Goal: Task Accomplishment & Management: Manage account settings

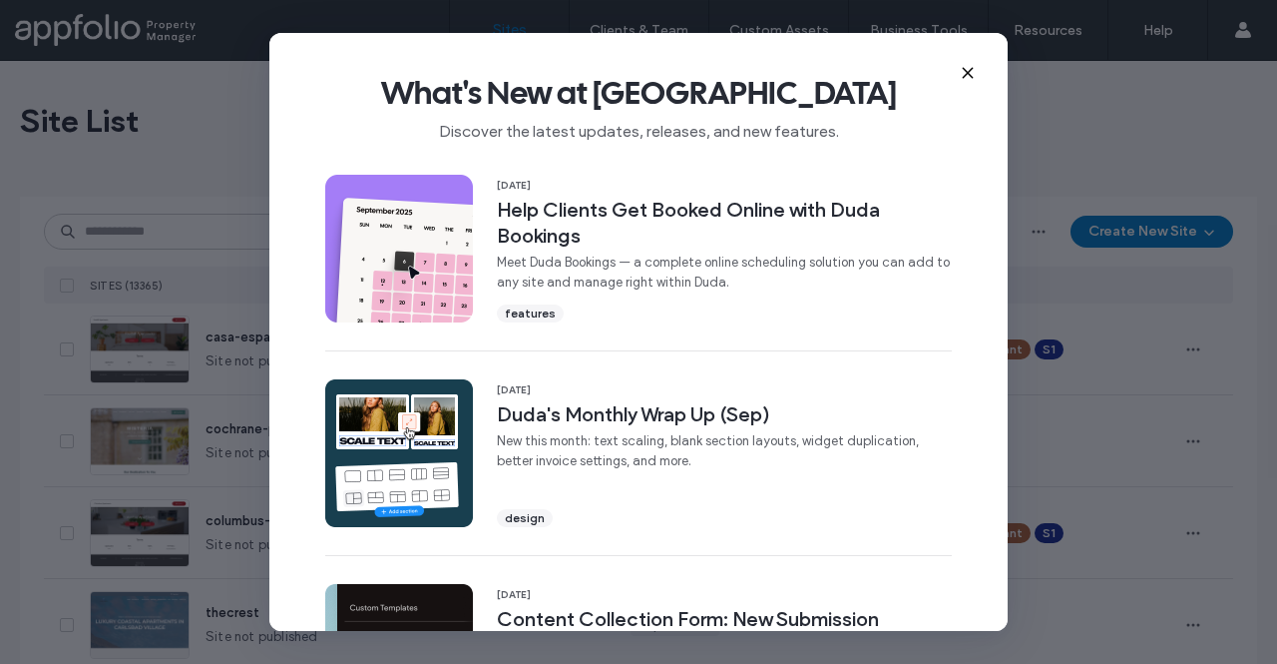
click at [968, 70] on icon at bounding box center [968, 73] width 16 height 16
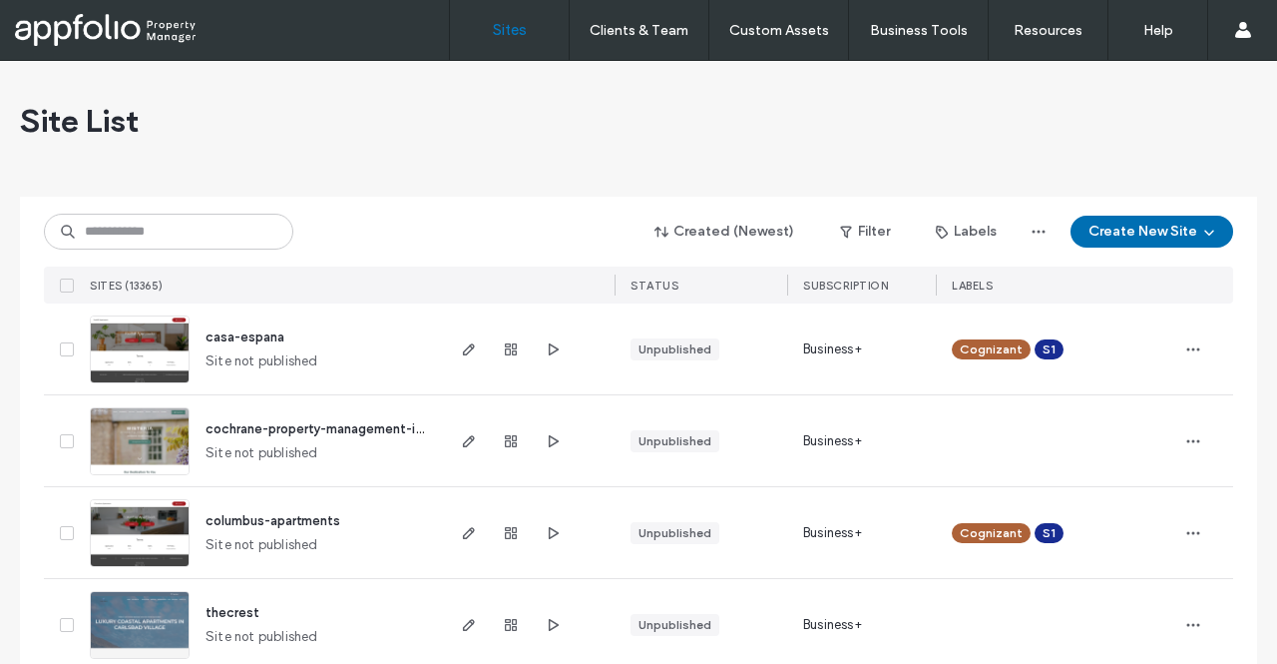
click at [1202, 239] on icon "button" at bounding box center [1210, 232] width 16 height 16
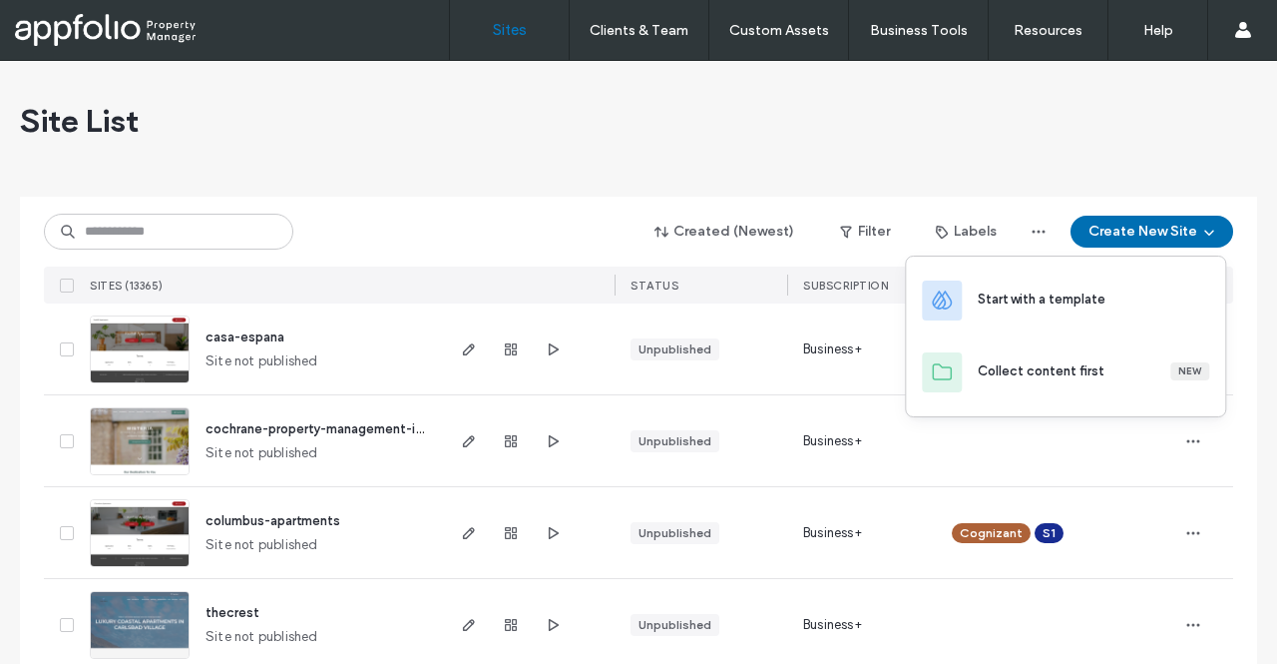
click at [1180, 228] on button "Create New Site" at bounding box center [1152, 232] width 163 height 32
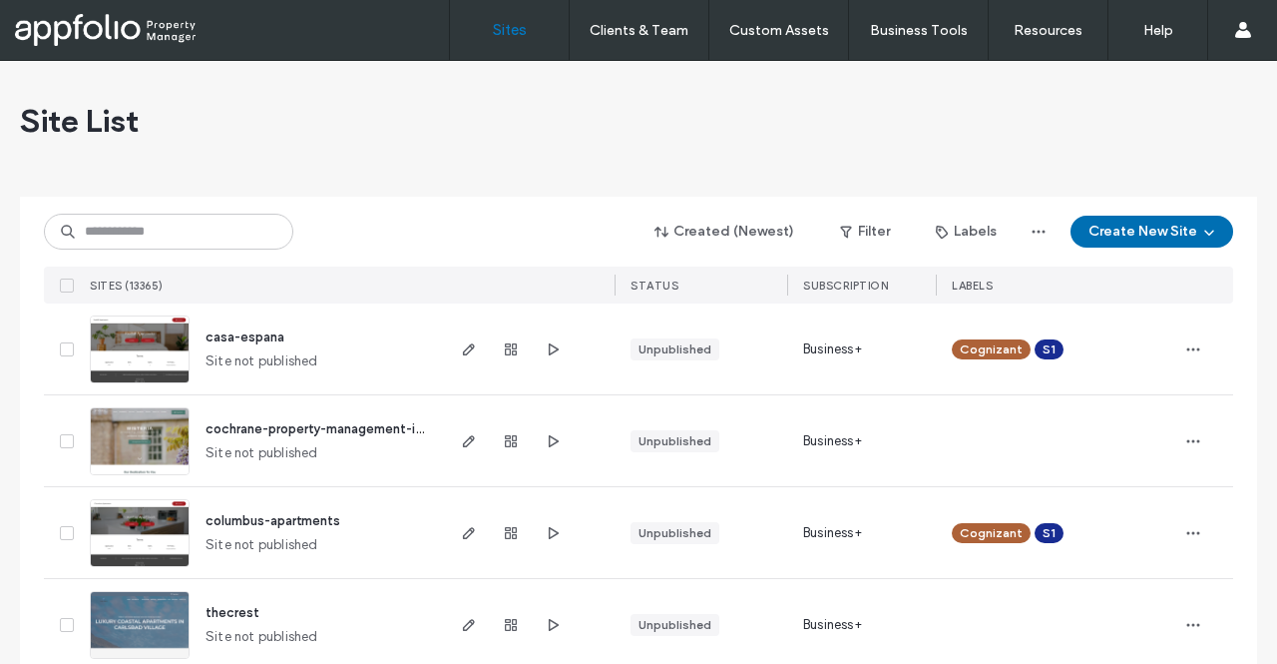
click at [1180, 224] on button "Create New Site" at bounding box center [1152, 232] width 163 height 32
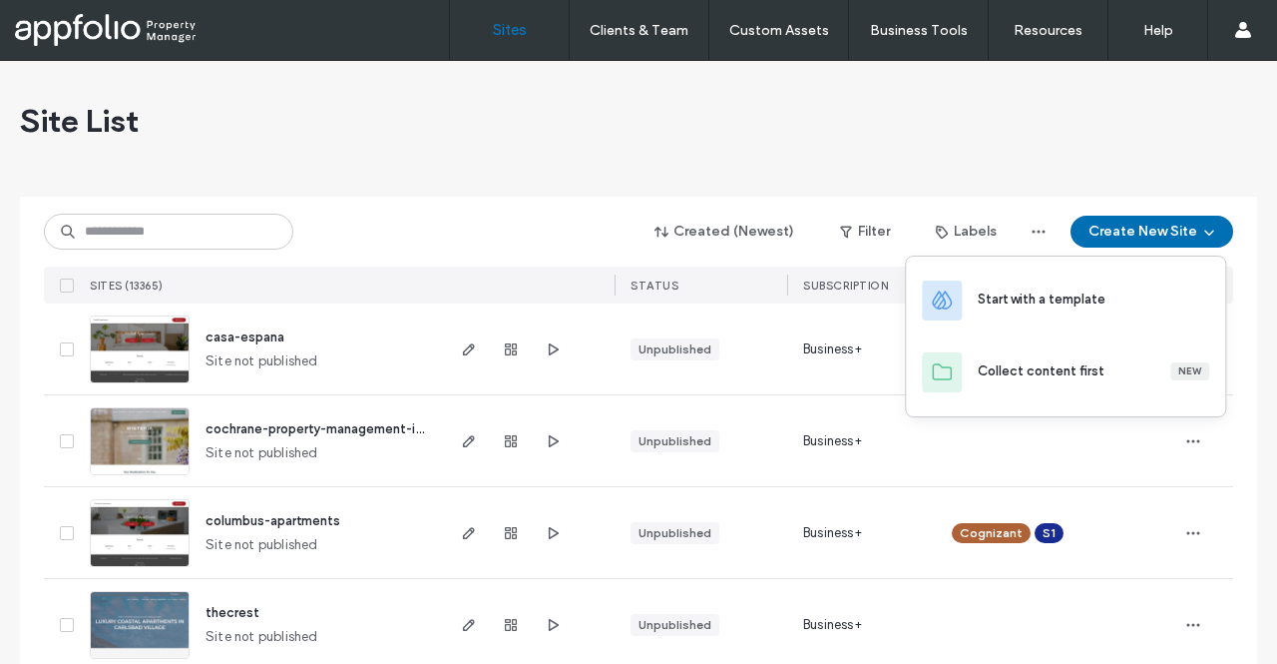
click at [1168, 232] on button "Create New Site" at bounding box center [1152, 232] width 163 height 32
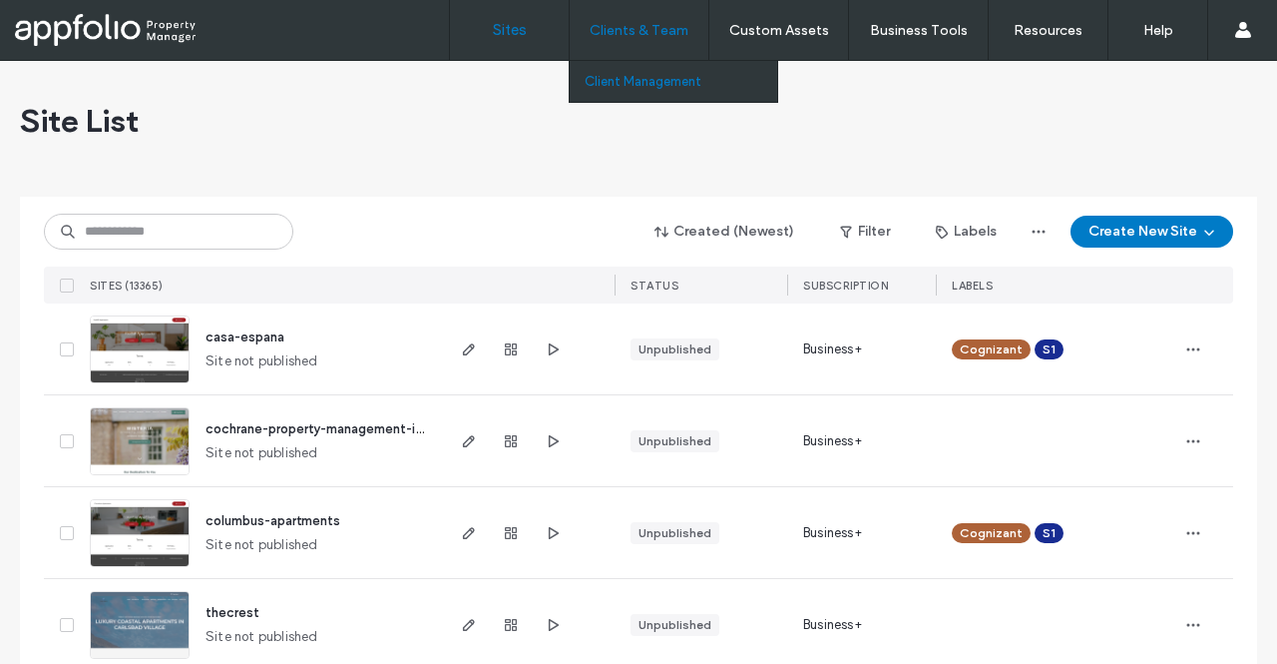
click at [663, 82] on label "Client Management" at bounding box center [643, 81] width 117 height 15
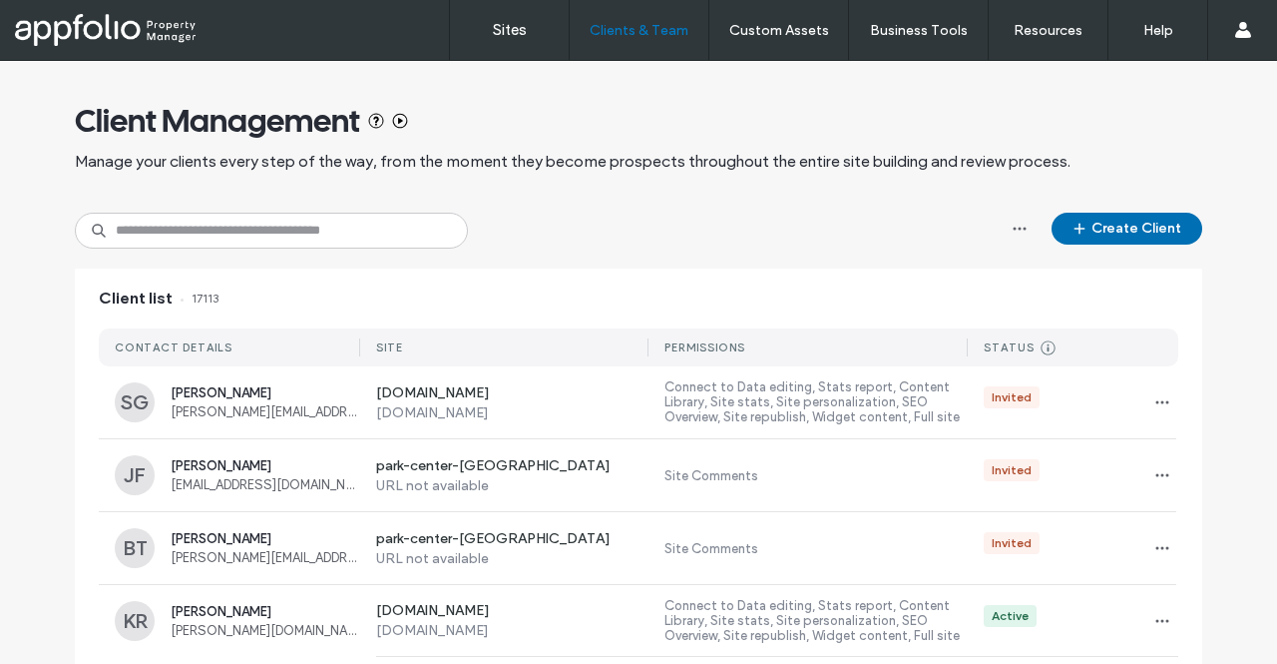
click at [1131, 230] on button "Create Client" at bounding box center [1127, 229] width 151 height 32
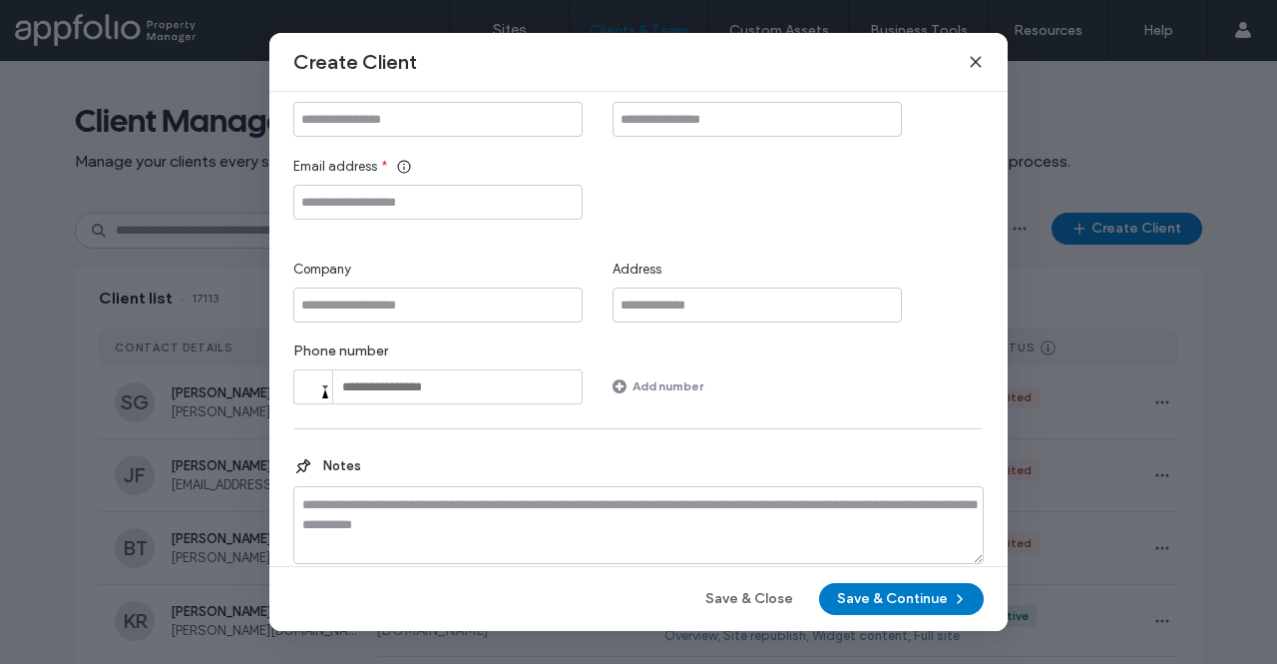
scroll to position [66, 0]
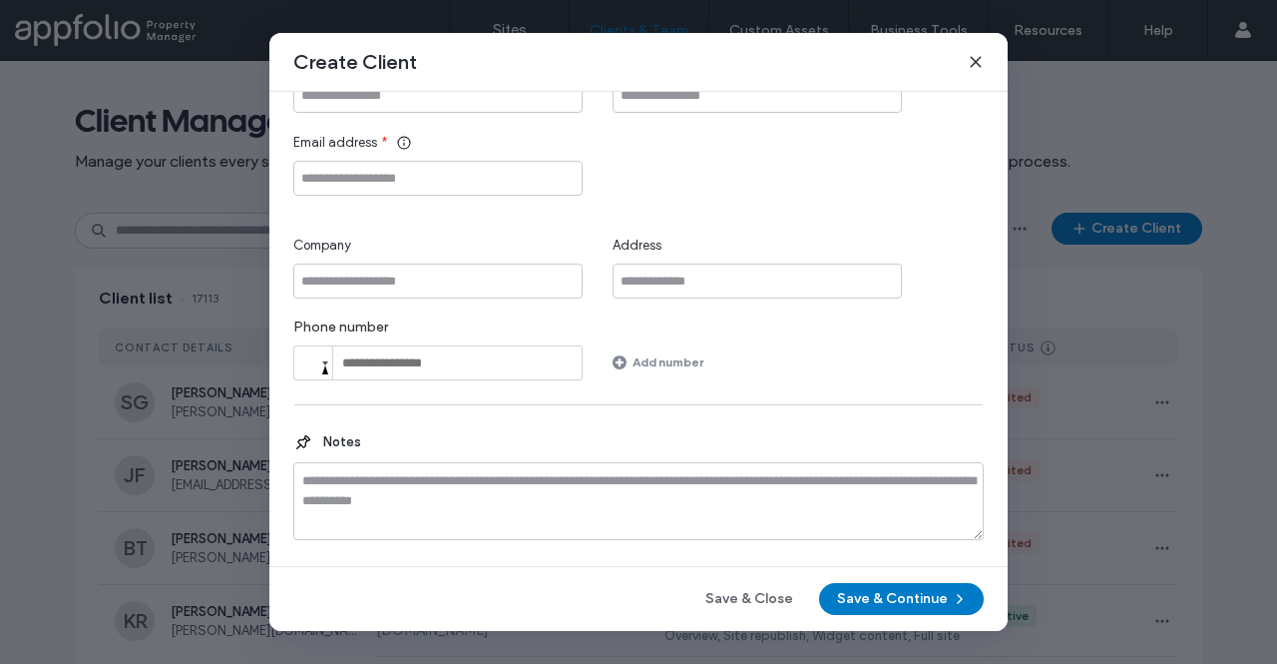
click at [980, 64] on icon at bounding box center [976, 62] width 16 height 16
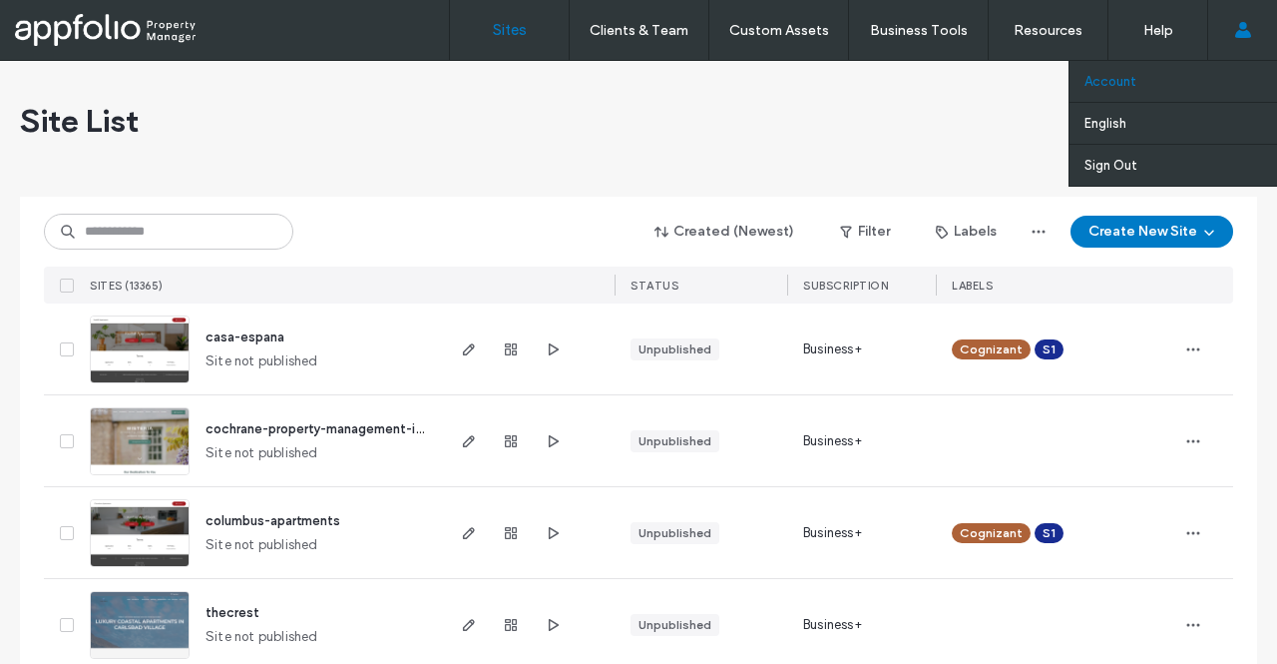
click at [1192, 84] on link "Account" at bounding box center [1181, 81] width 193 height 41
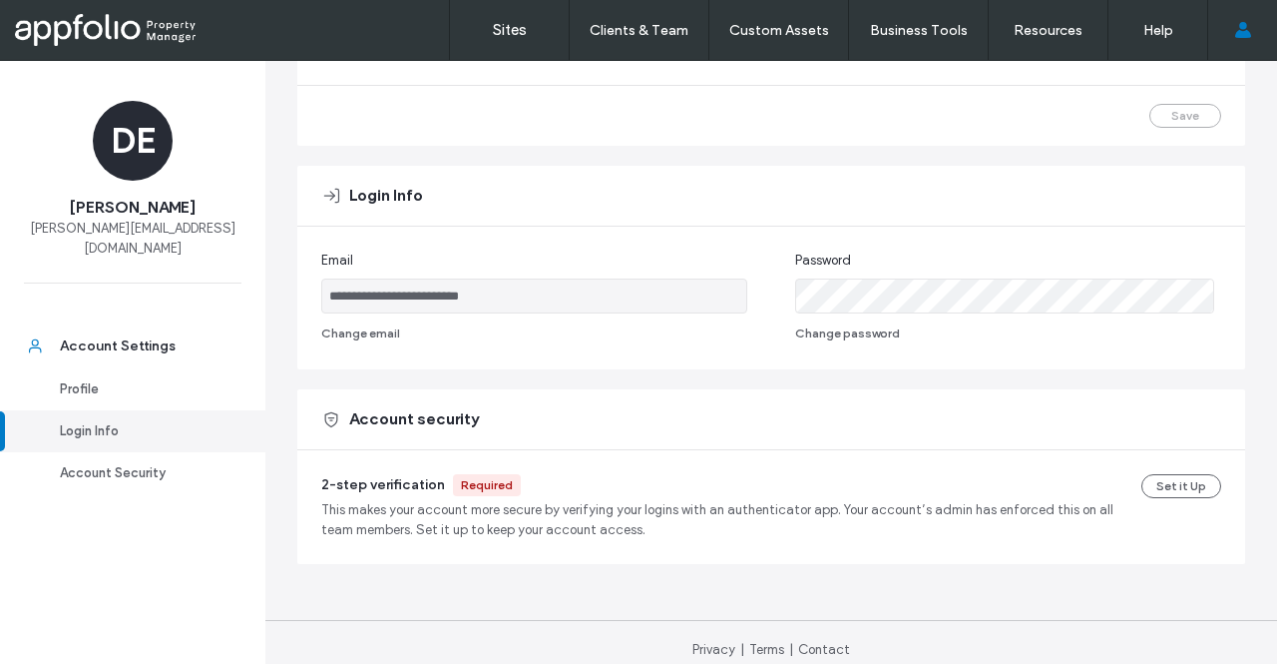
scroll to position [280, 0]
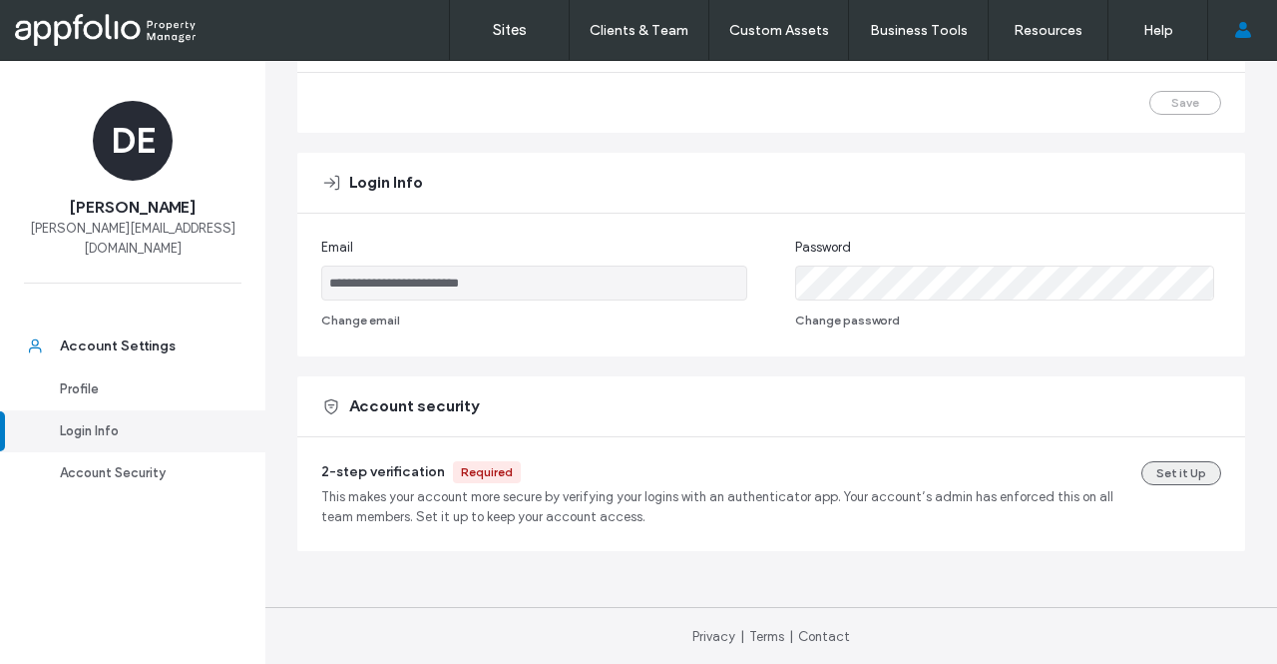
click at [1174, 461] on button "Set it Up" at bounding box center [1182, 473] width 80 height 24
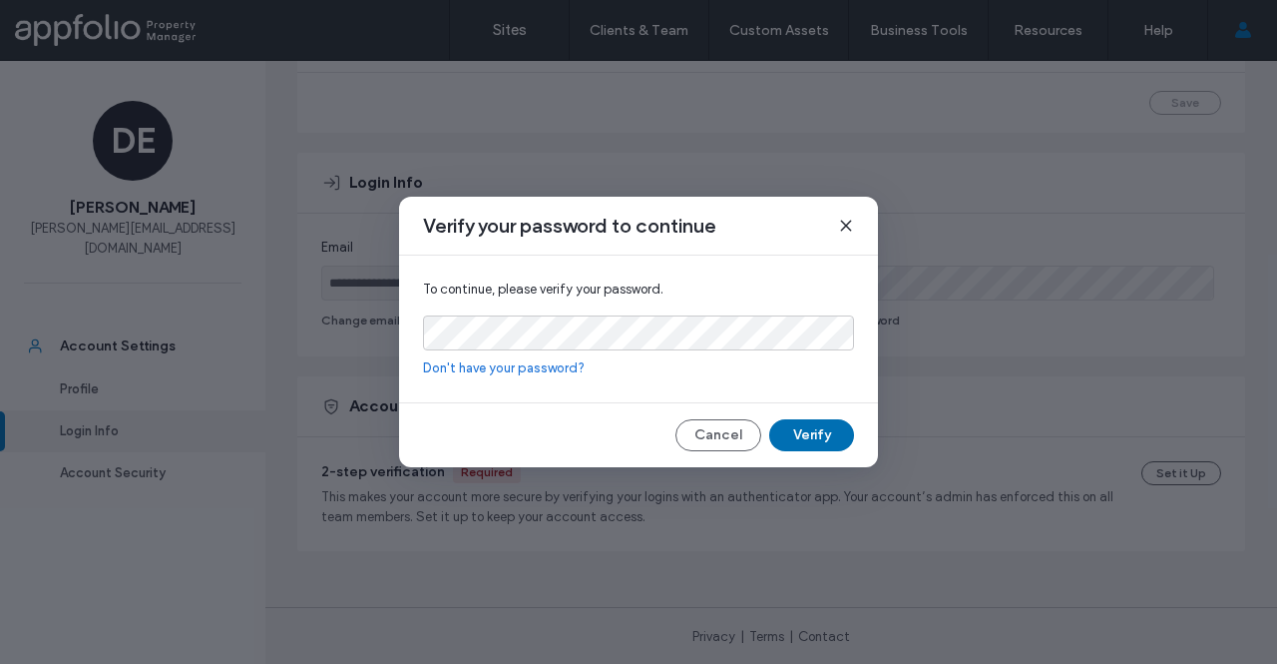
click at [819, 446] on button "Verify" at bounding box center [811, 435] width 85 height 32
click at [822, 422] on button "Verify" at bounding box center [811, 435] width 85 height 32
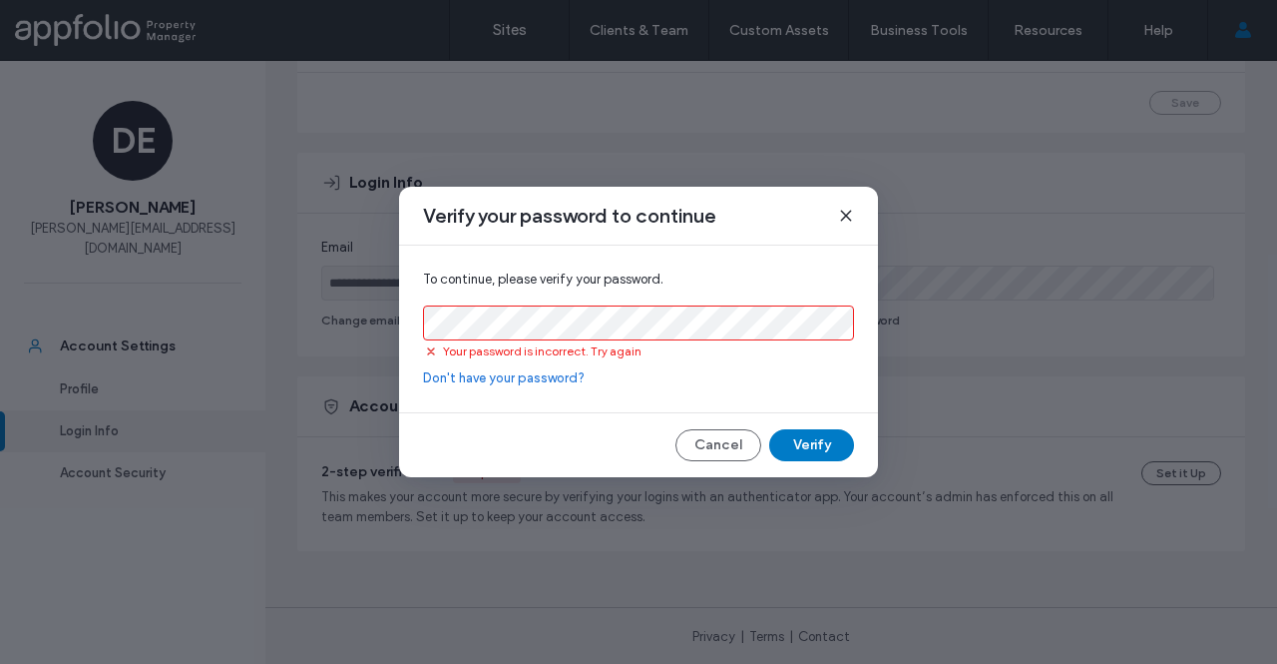
click at [844, 205] on span at bounding box center [846, 216] width 16 height 26
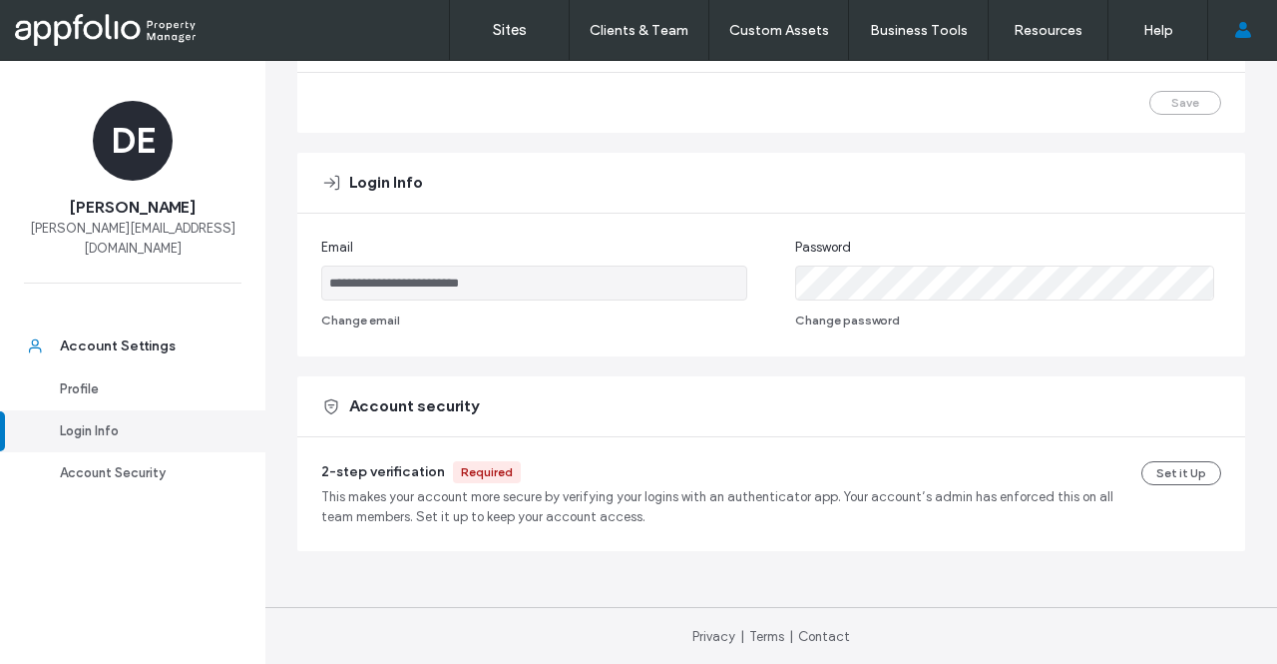
click at [493, 466] on div "Required" at bounding box center [487, 472] width 52 height 18
click at [1172, 466] on button "Set it Up" at bounding box center [1182, 473] width 80 height 24
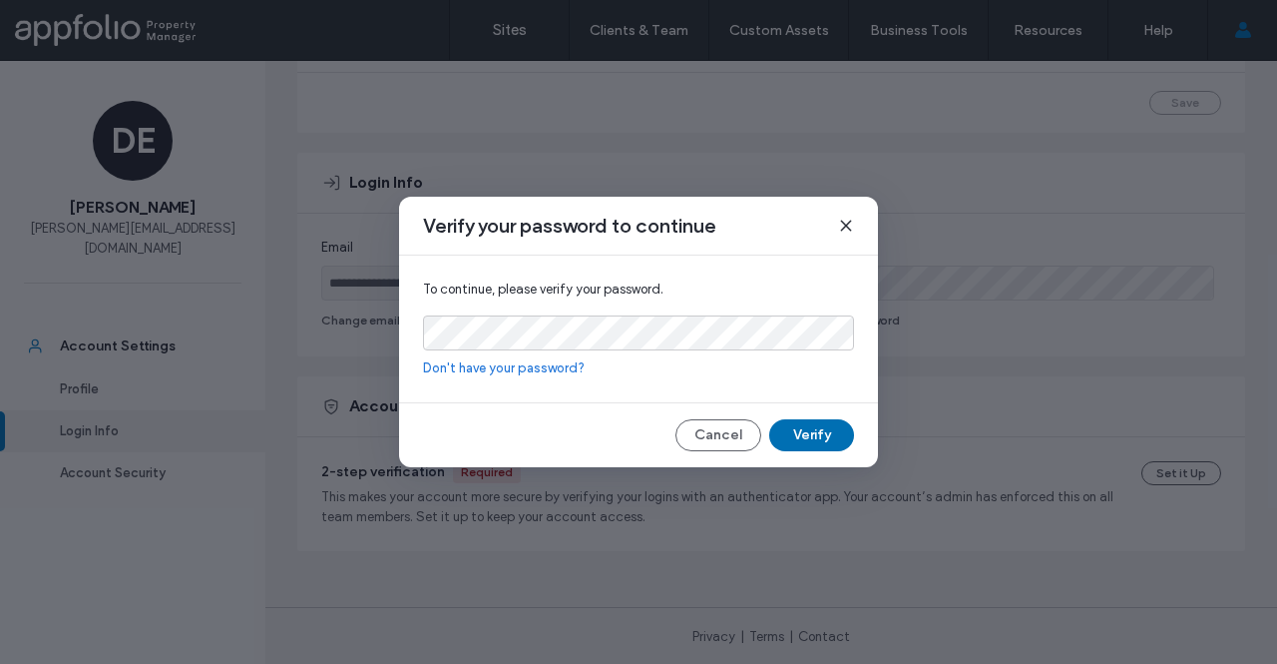
click at [792, 433] on button "Verify" at bounding box center [811, 435] width 85 height 32
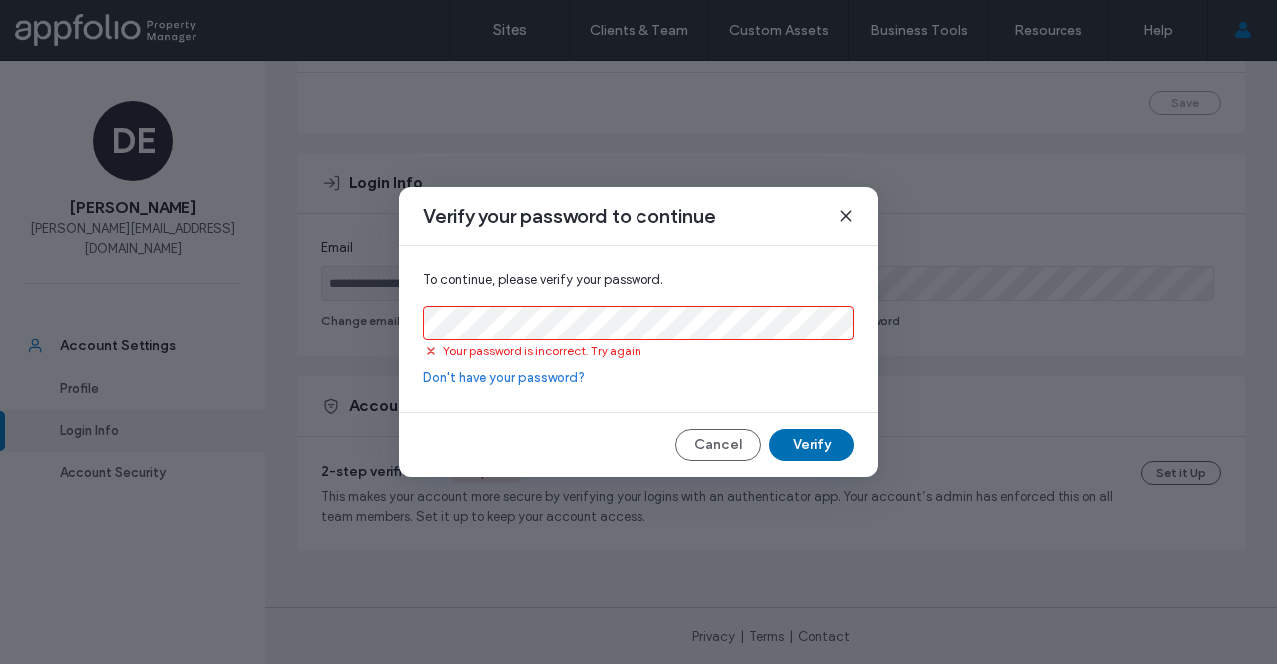
click at [792, 432] on button "Verify" at bounding box center [811, 445] width 85 height 32
click at [792, 433] on button "Verify" at bounding box center [811, 445] width 85 height 32
click at [844, 211] on icon at bounding box center [846, 216] width 16 height 16
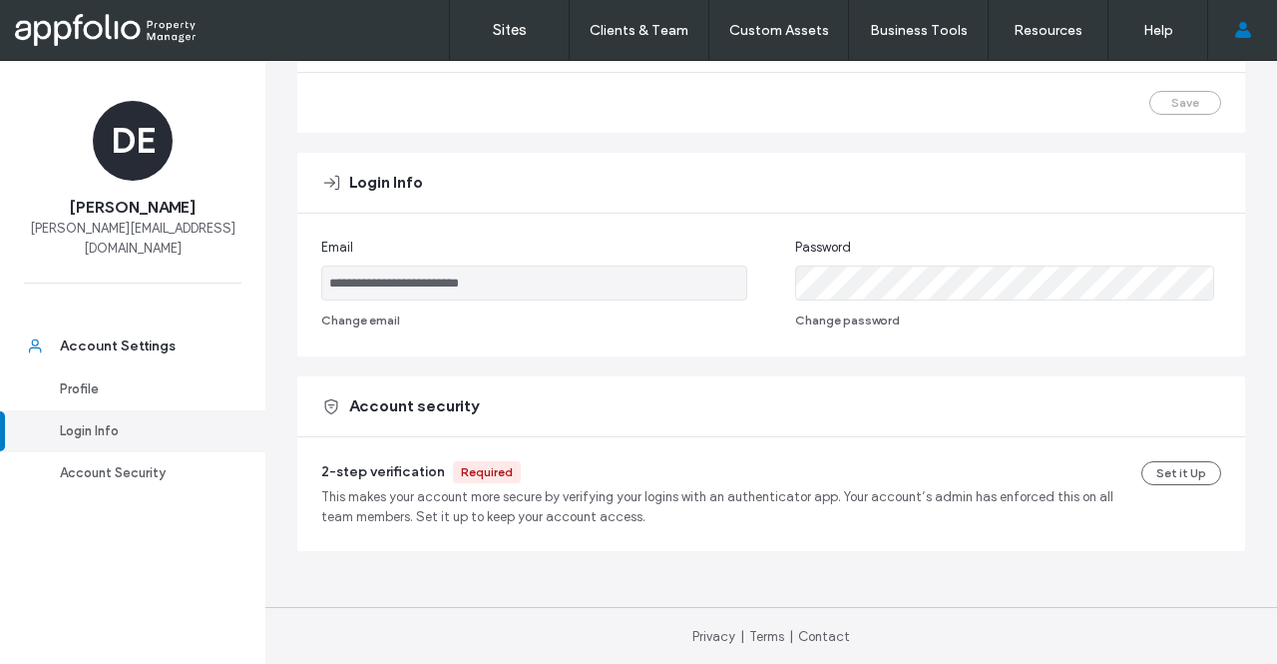
click at [731, 255] on div "**********" at bounding box center [771, 285] width 900 height 95
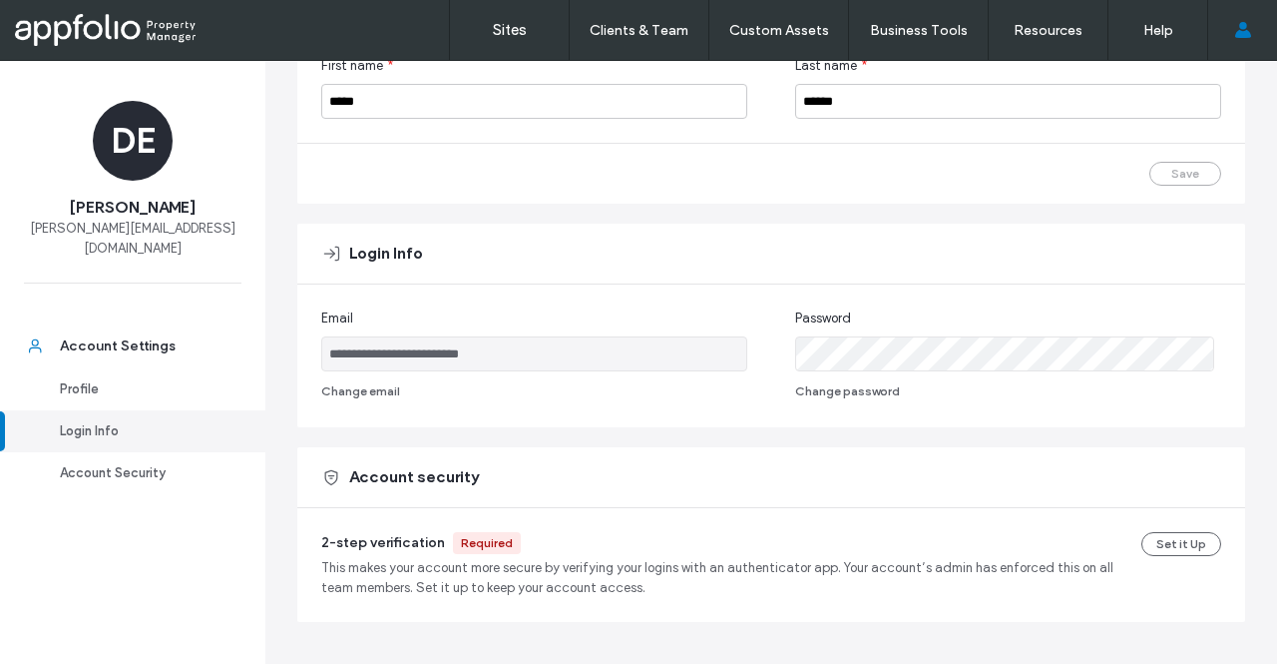
scroll to position [181, 0]
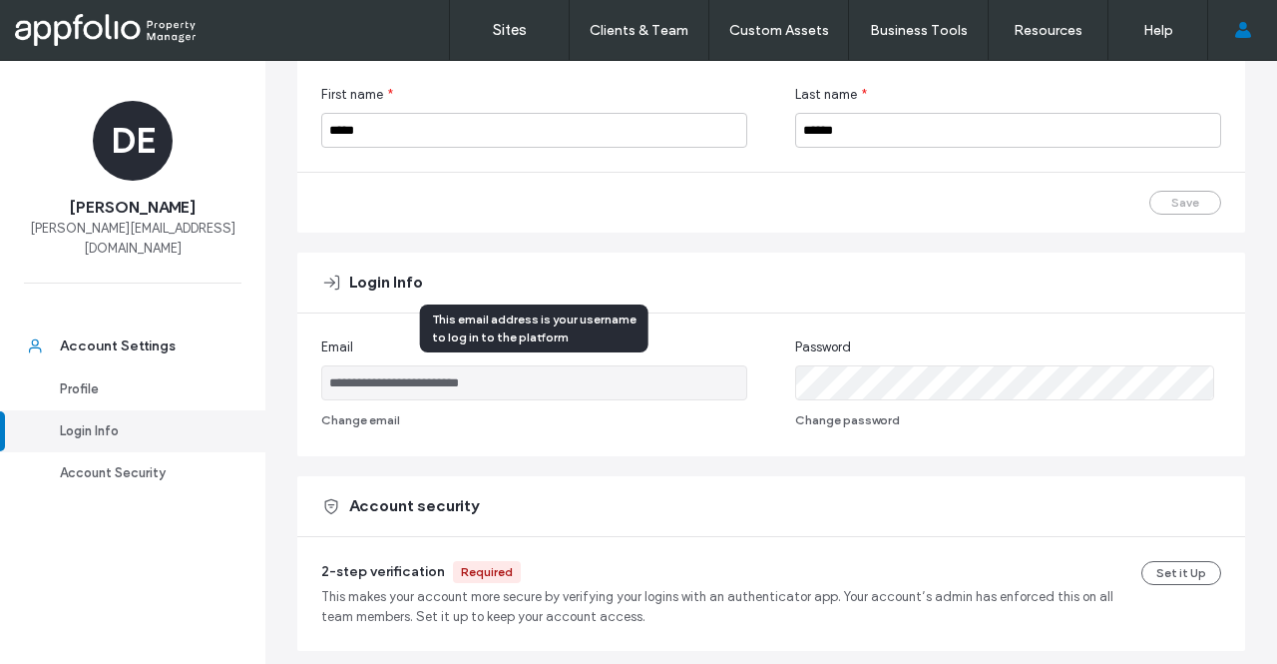
click at [739, 369] on div "**********" at bounding box center [771, 384] width 900 height 95
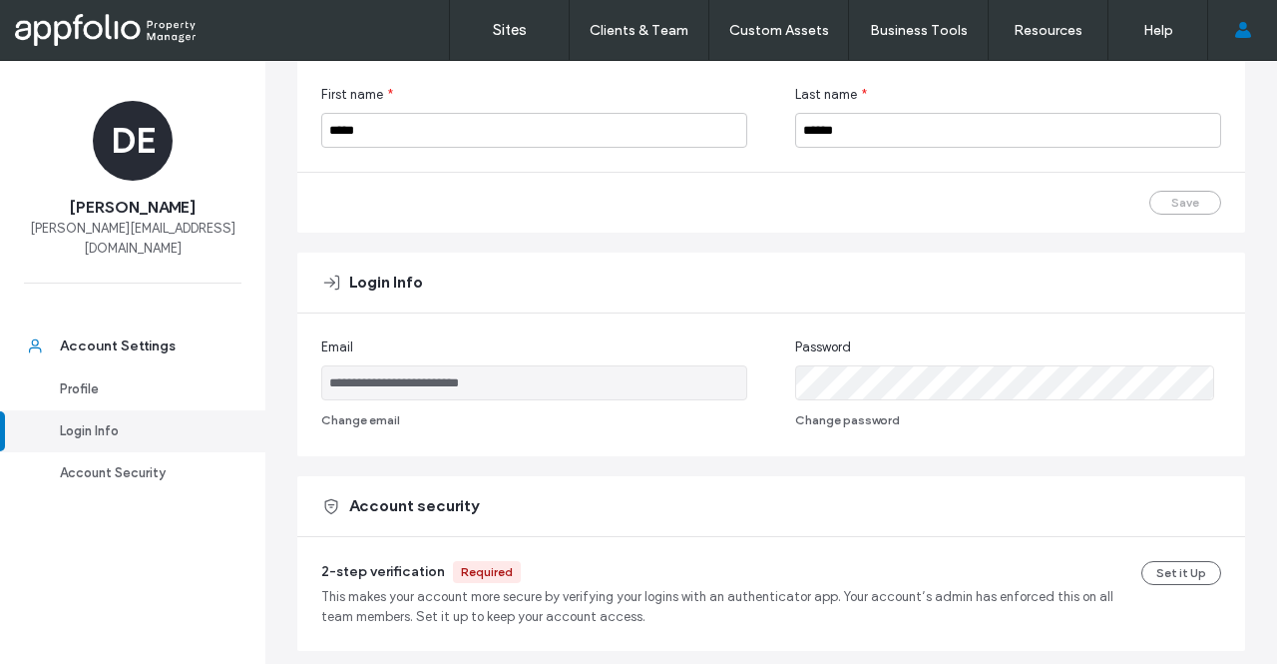
click at [750, 378] on div "**********" at bounding box center [771, 384] width 900 height 95
click at [1138, 153] on div "First name * ***** Last name * ******" at bounding box center [771, 116] width 948 height 111
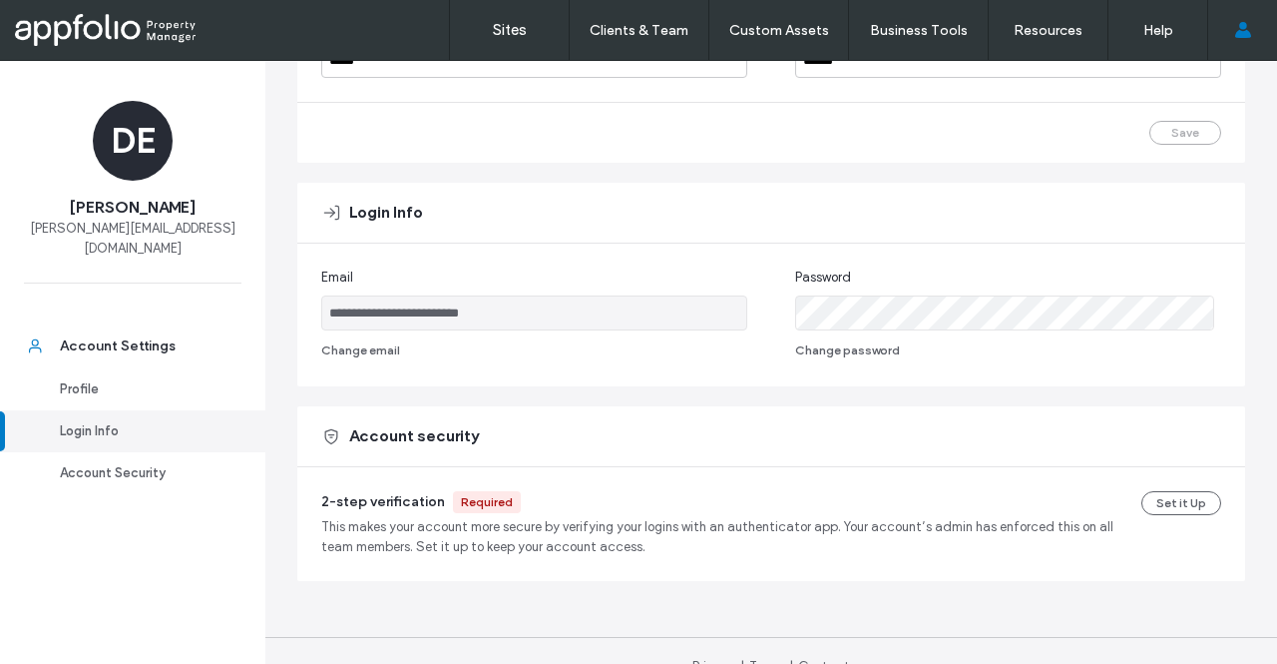
scroll to position [280, 0]
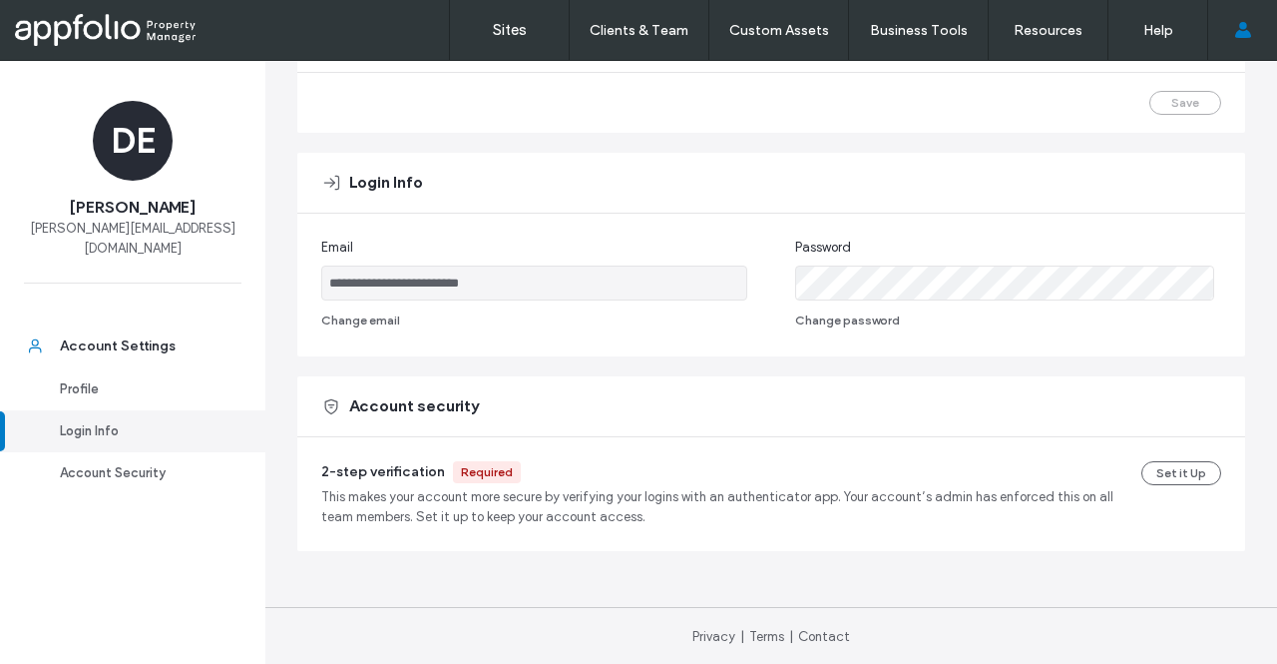
click at [765, 283] on div "**********" at bounding box center [771, 285] width 900 height 95
click at [617, 284] on div "**********" at bounding box center [771, 285] width 900 height 95
drag, startPoint x: 939, startPoint y: 257, endPoint x: 938, endPoint y: 247, distance: 11.0
click at [937, 254] on div "Password" at bounding box center [1008, 248] width 426 height 20
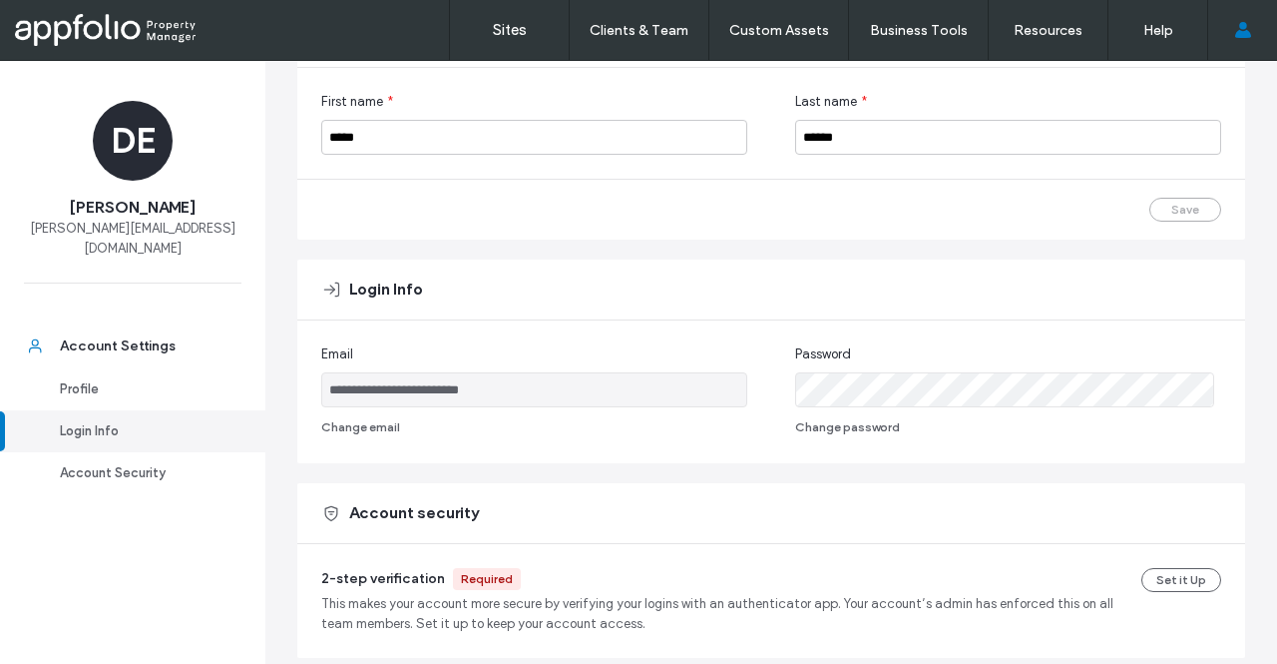
scroll to position [81, 0]
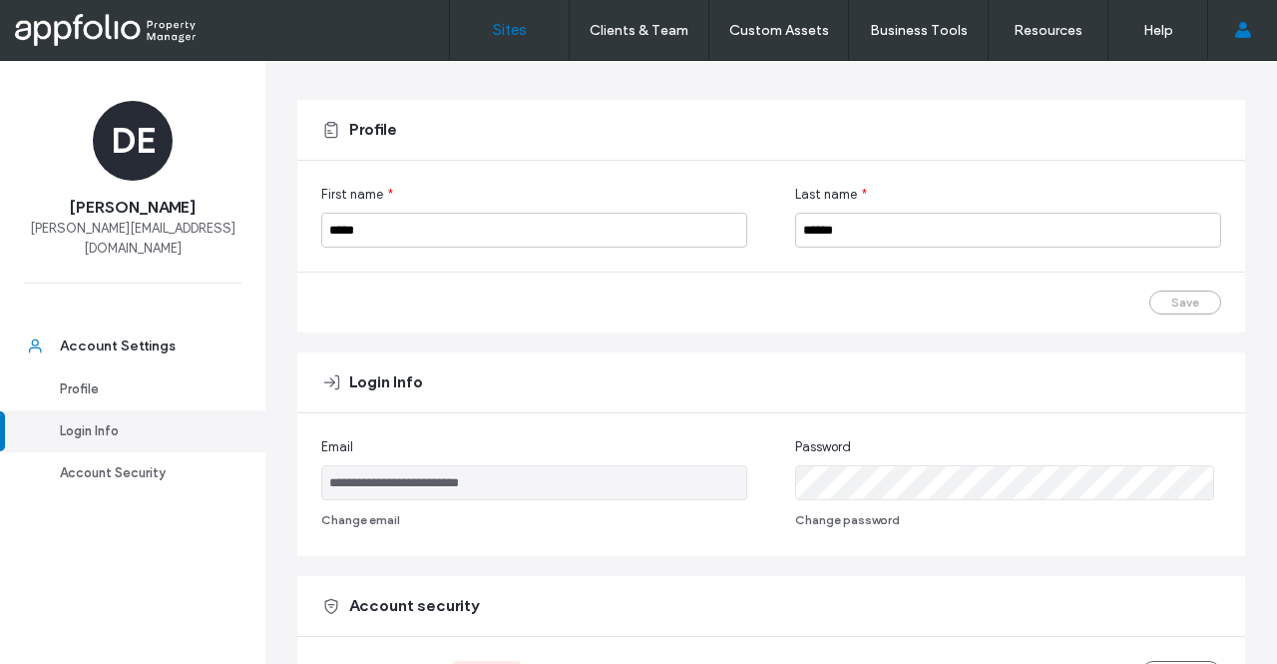
click at [543, 31] on link "Sites" at bounding box center [509, 30] width 119 height 60
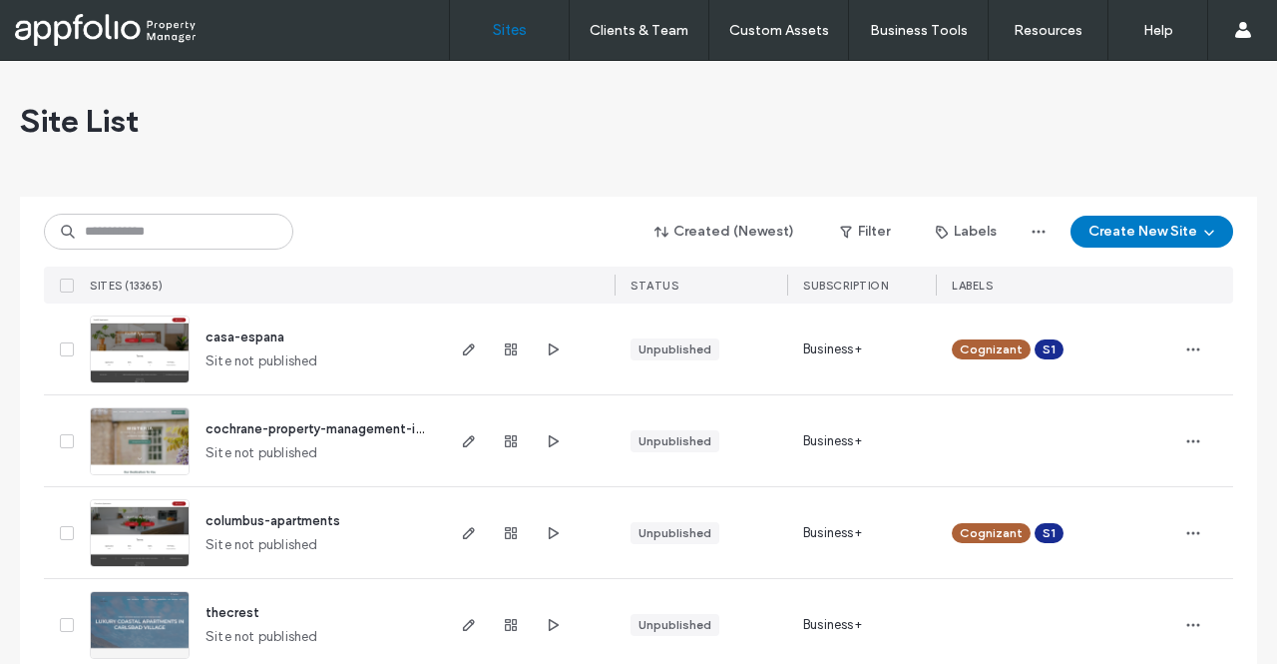
click at [164, 27] on div at bounding box center [128, 30] width 227 height 32
